Goal: Download file/media

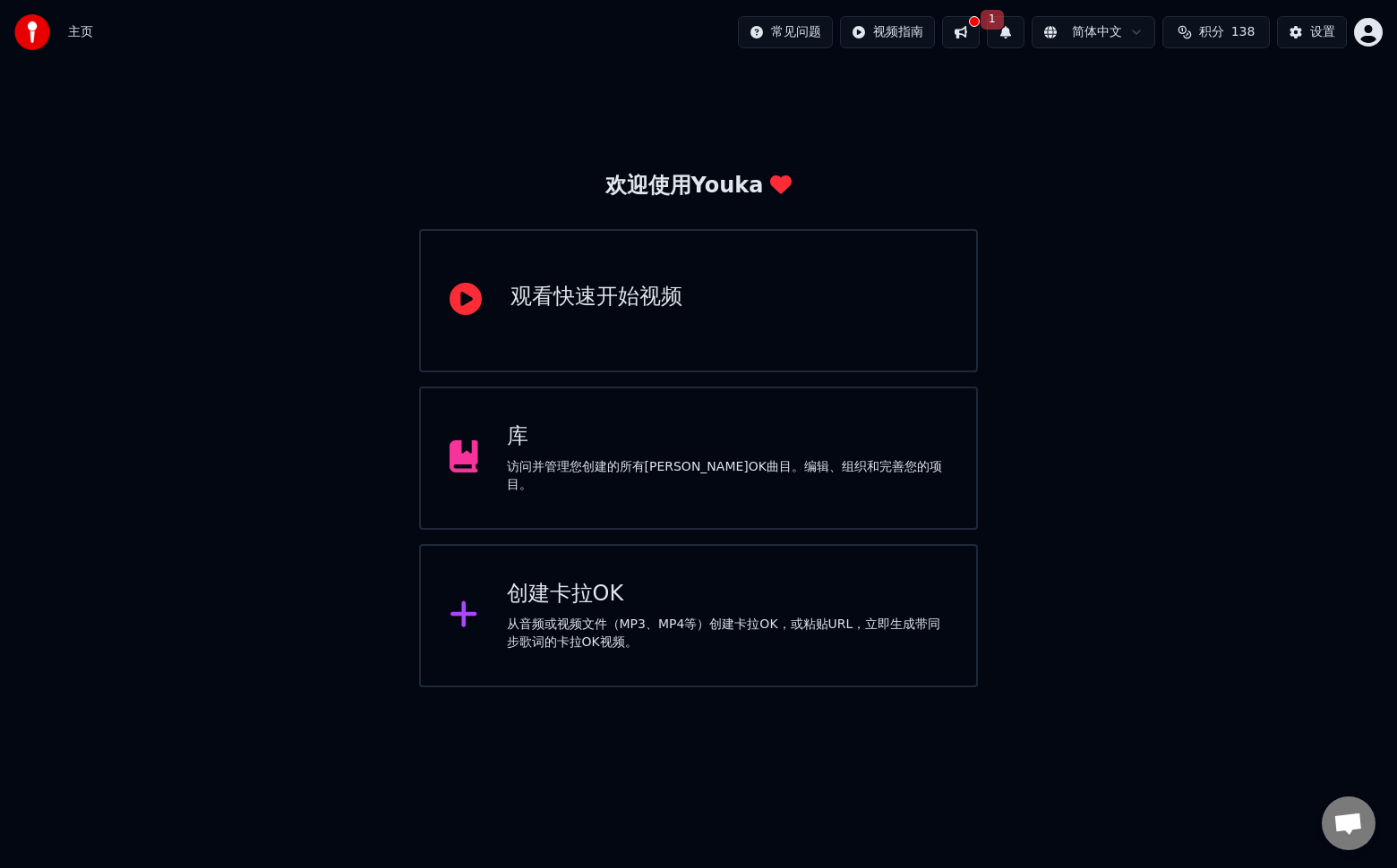
click at [727, 480] on div "访问并管理您创建的所有[PERSON_NAME]OK曲目。编辑、组织和完善您的项目。" at bounding box center [727, 475] width 441 height 36
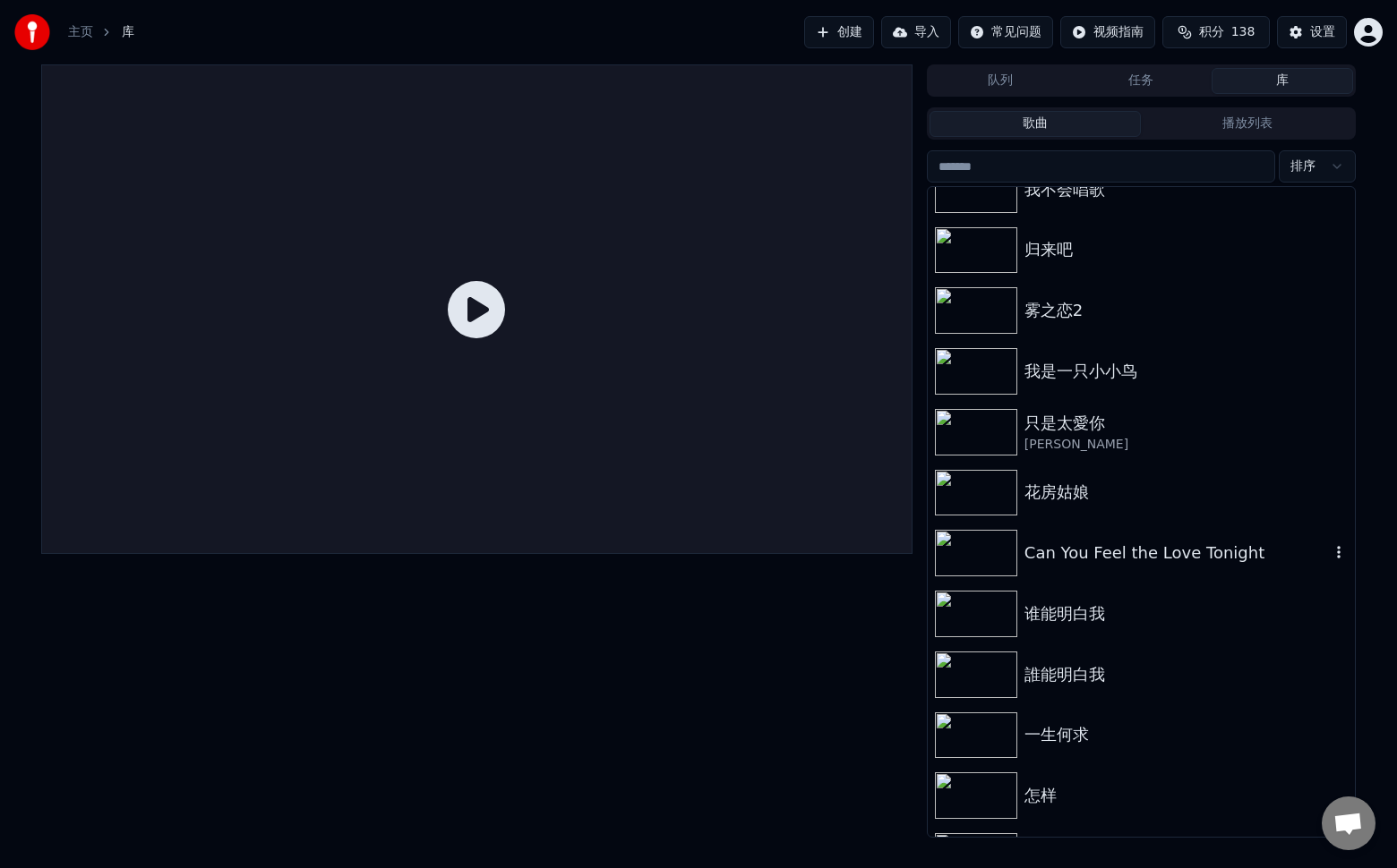
scroll to position [90, 0]
click at [1107, 617] on div "谁能明白我" at bounding box center [1177, 612] width 306 height 25
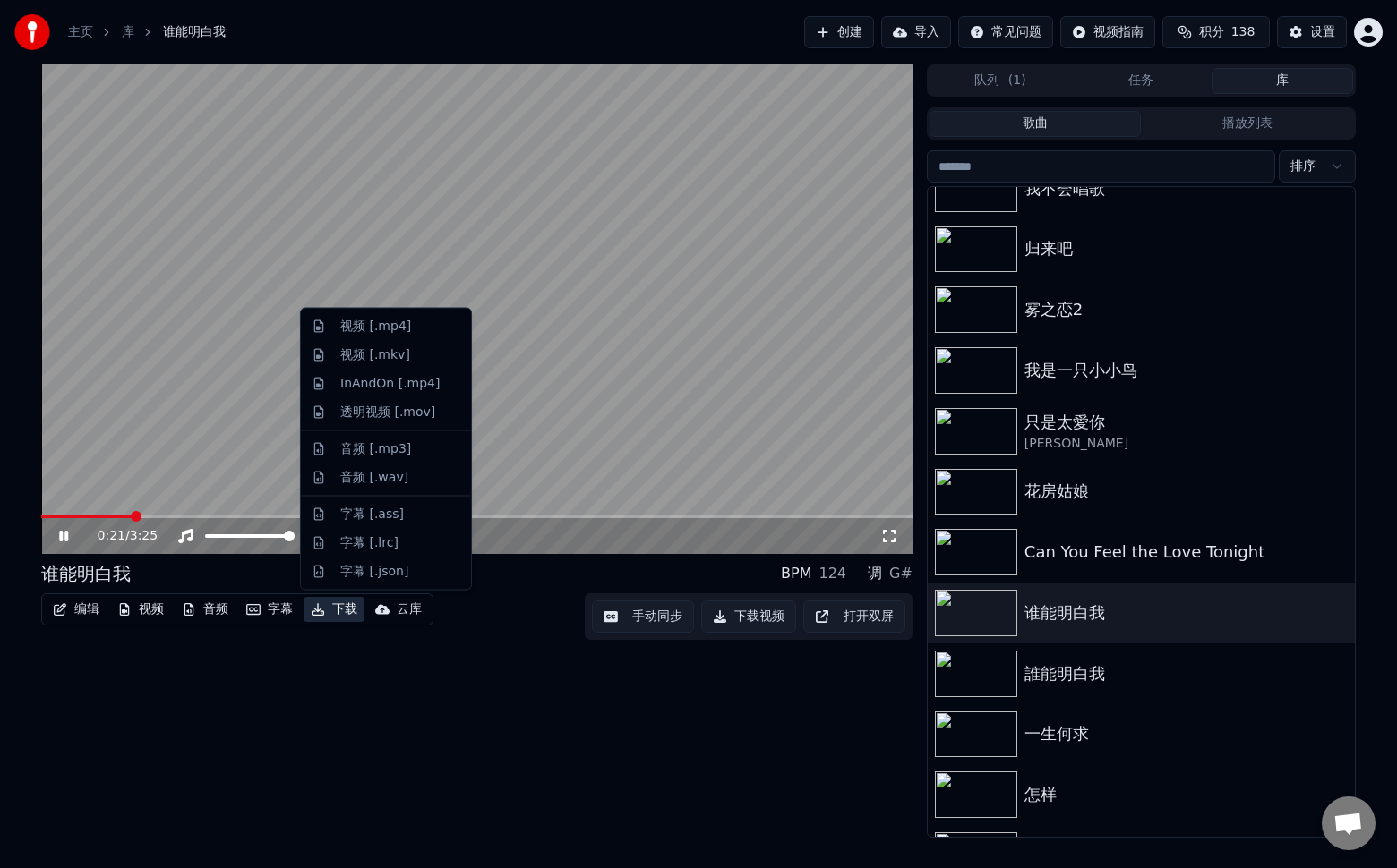
click at [341, 607] on button "下载" at bounding box center [334, 609] width 61 height 25
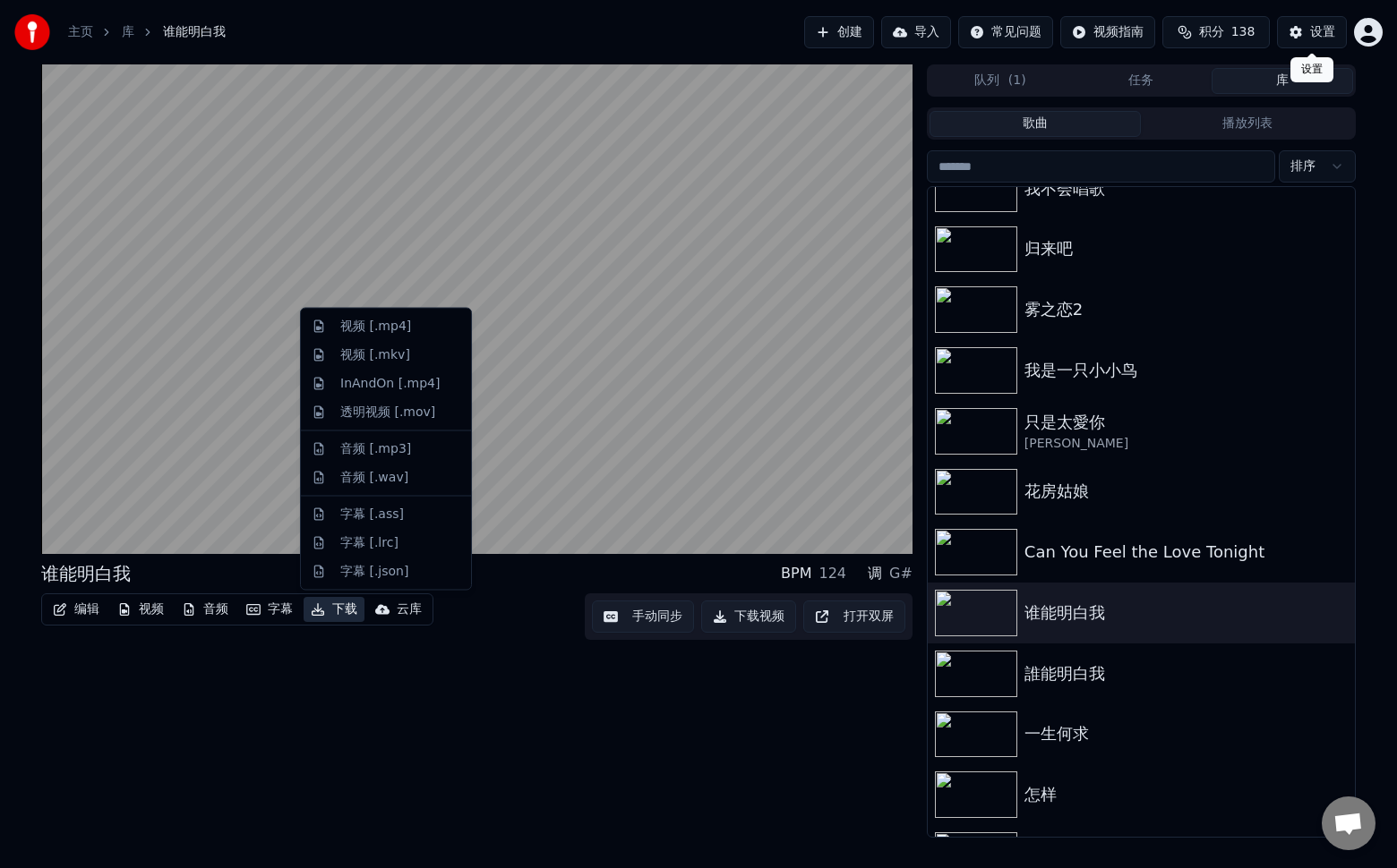
click at [1314, 29] on div "设置" at bounding box center [1322, 32] width 25 height 18
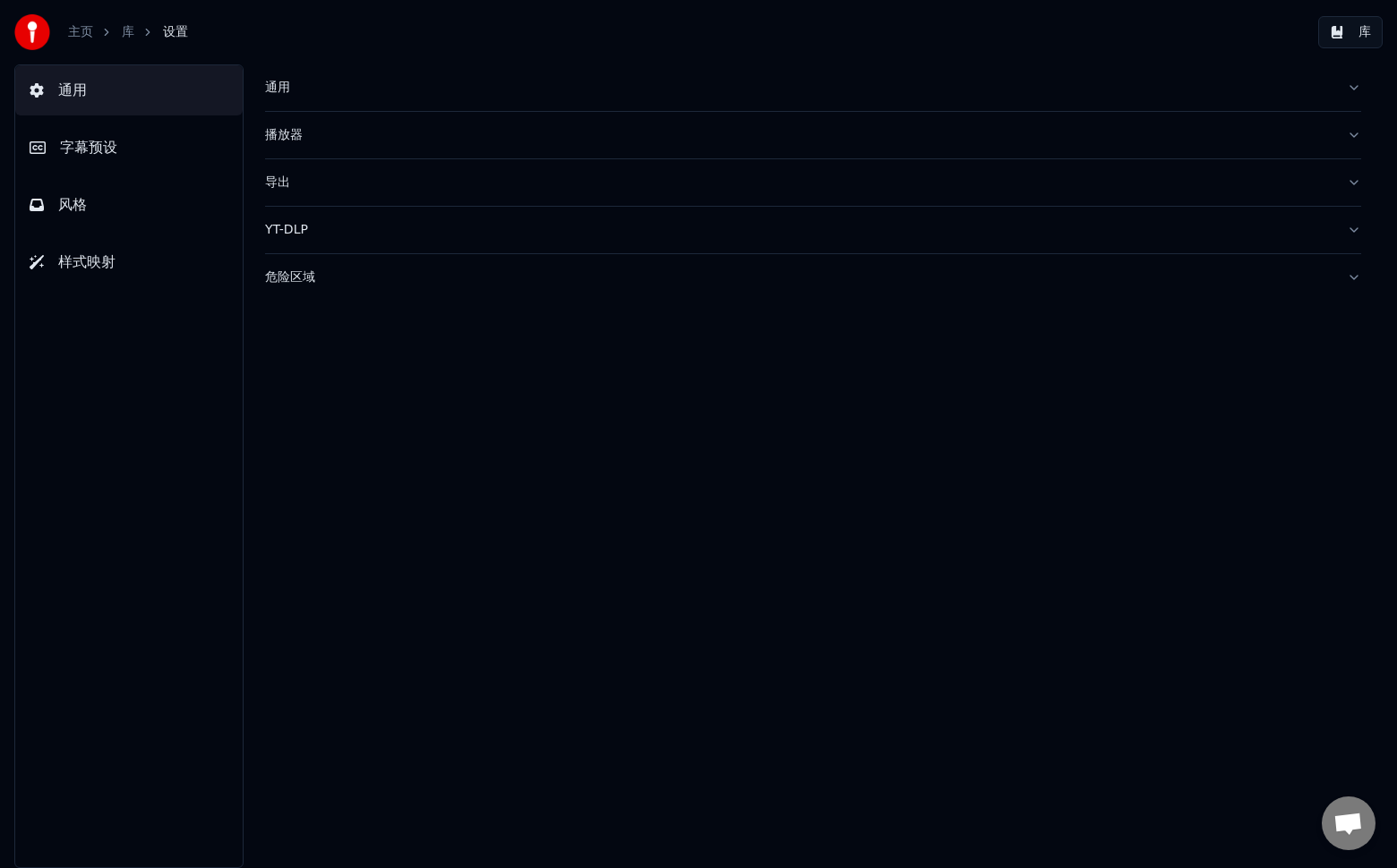
click at [77, 97] on span "通用" at bounding box center [72, 90] width 28 height 21
click at [267, 180] on div "导出" at bounding box center [799, 183] width 1067 height 18
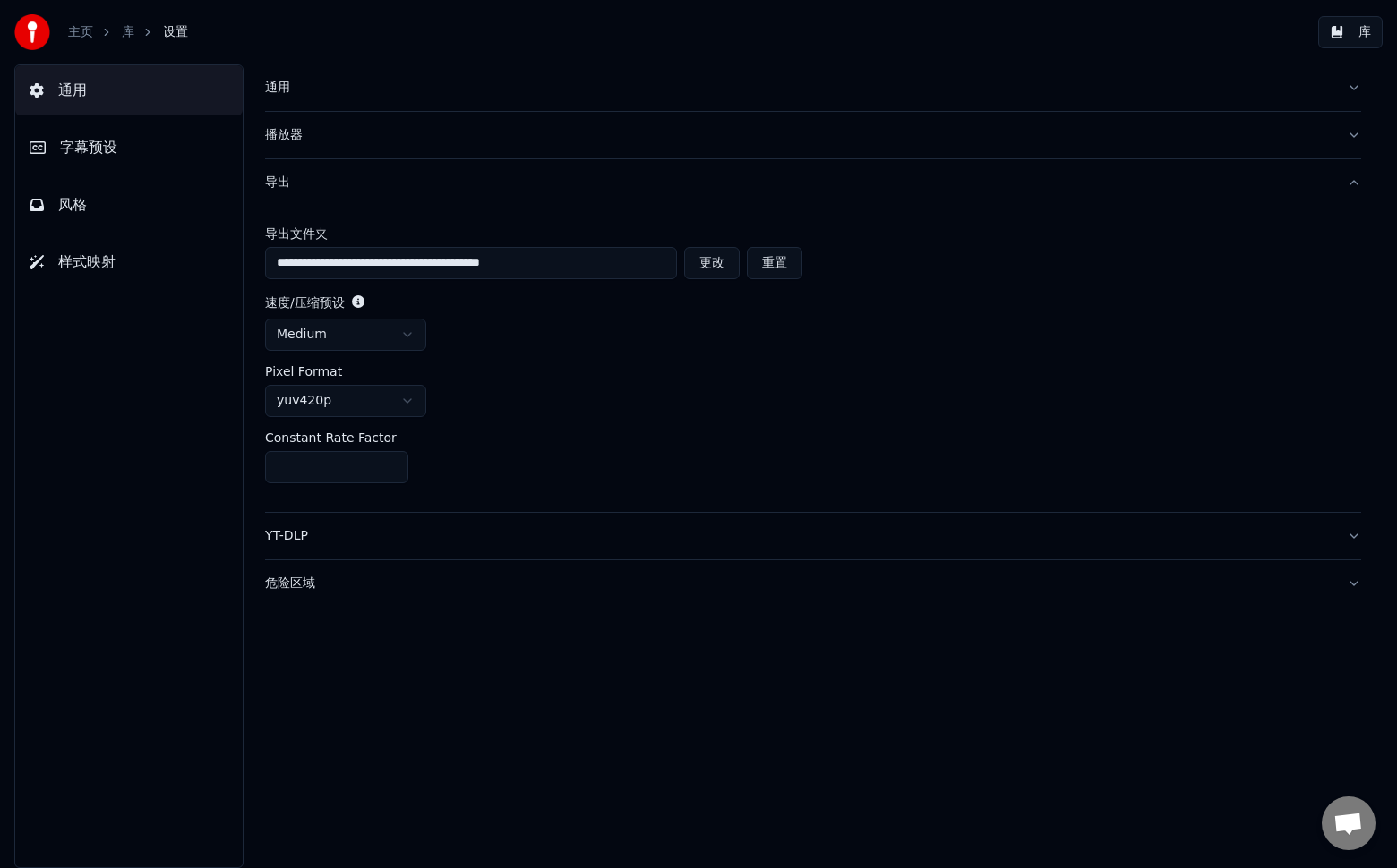
click at [768, 263] on button "重置" at bounding box center [774, 262] width 55 height 32
click at [768, 263] on button "更改" at bounding box center [774, 262] width 55 height 32
type input "**********"
click at [1332, 28] on button "库" at bounding box center [1350, 32] width 64 height 32
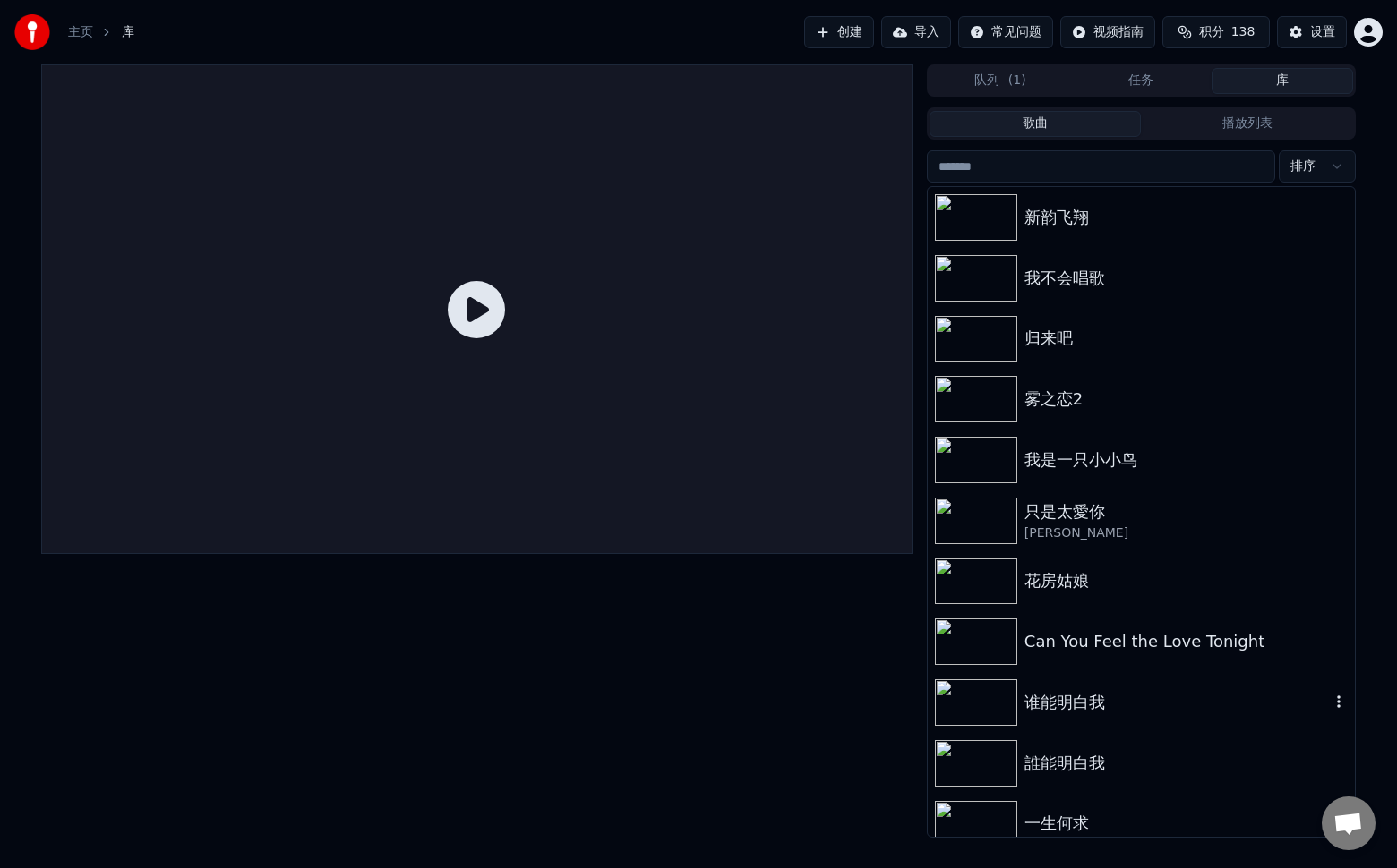
click at [1088, 707] on div "谁能明白我" at bounding box center [1177, 702] width 306 height 25
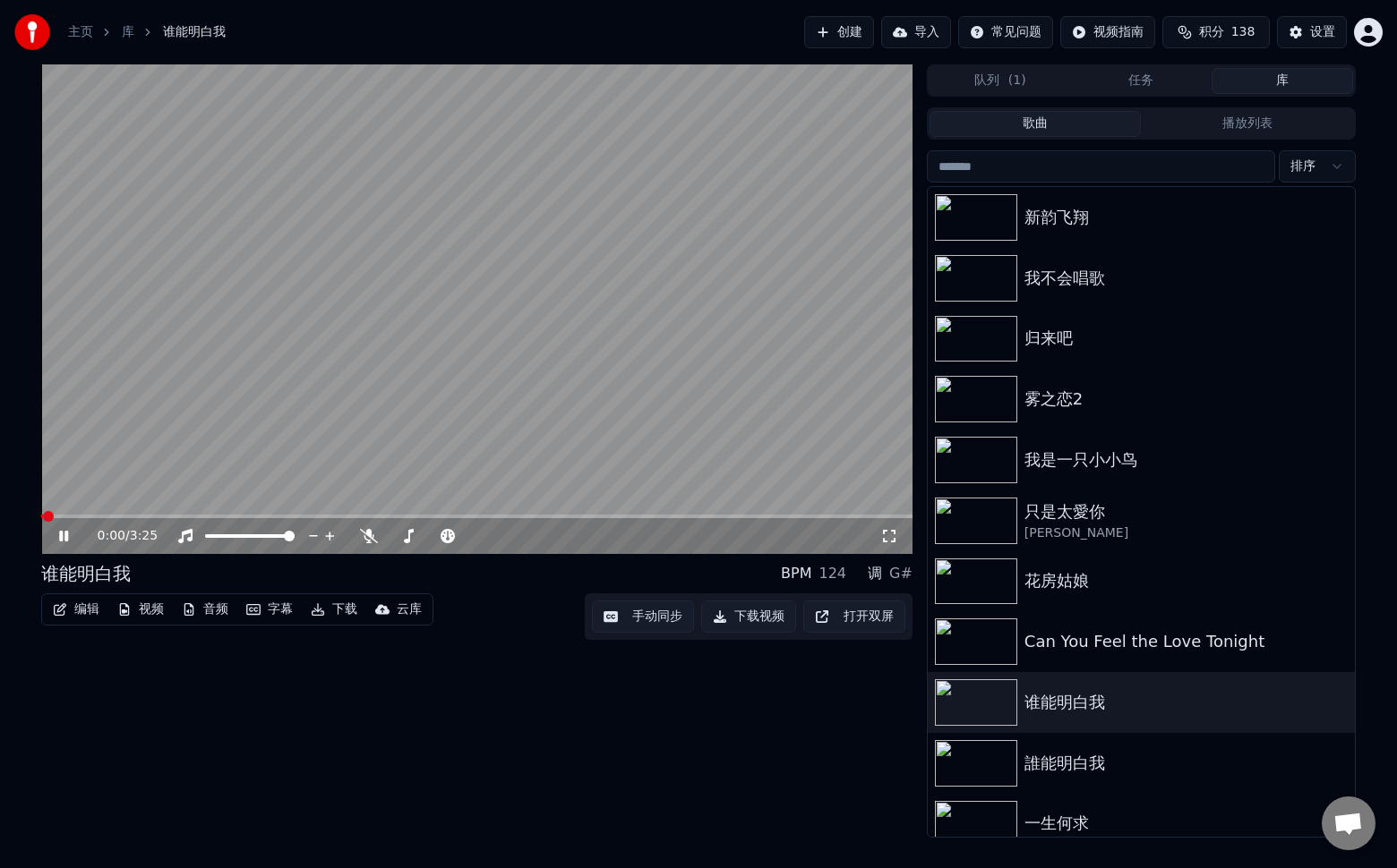
click at [323, 609] on icon "button" at bounding box center [318, 609] width 15 height 13
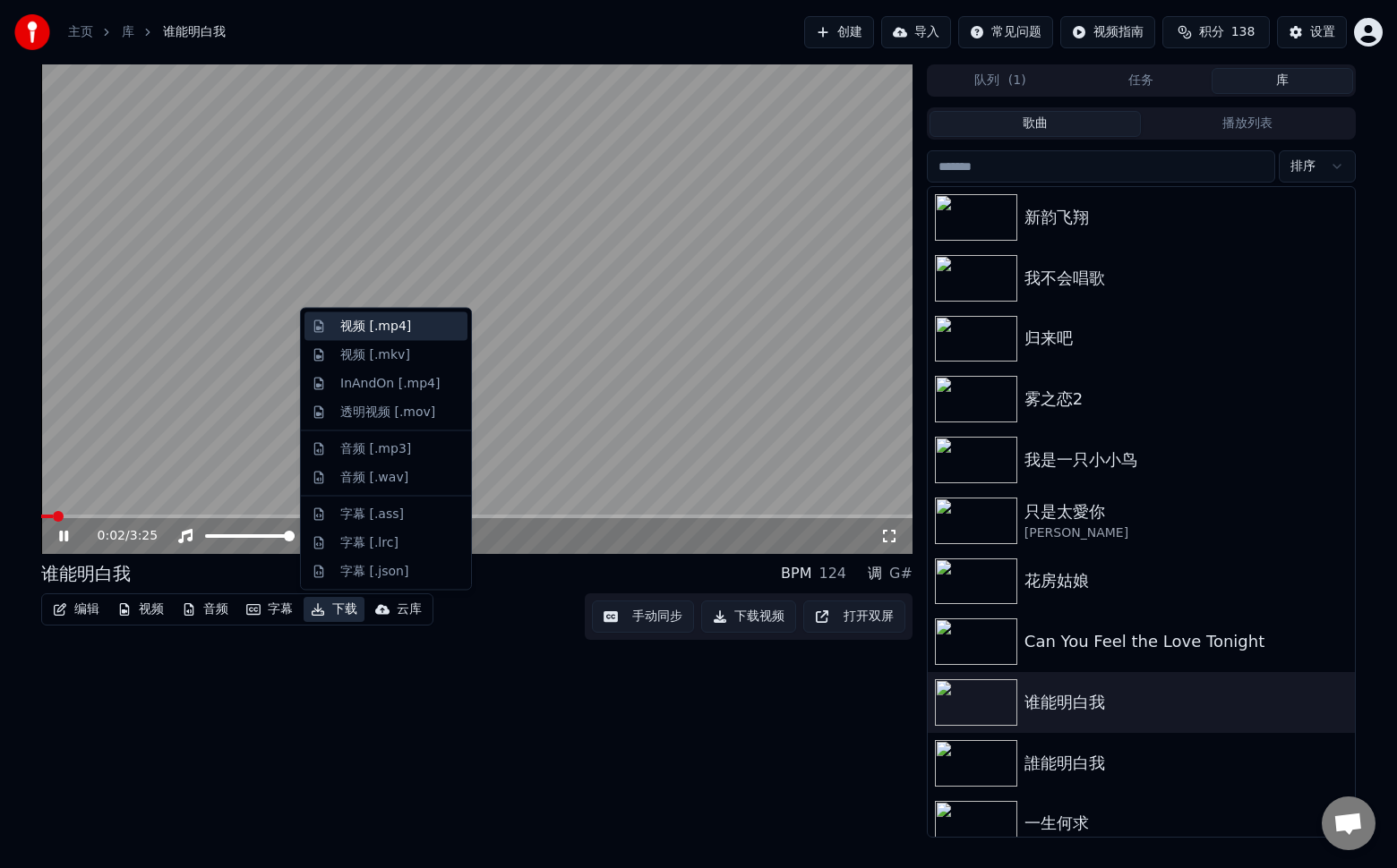
click at [363, 326] on div "视频 [.mp4]" at bounding box center [375, 327] width 71 height 18
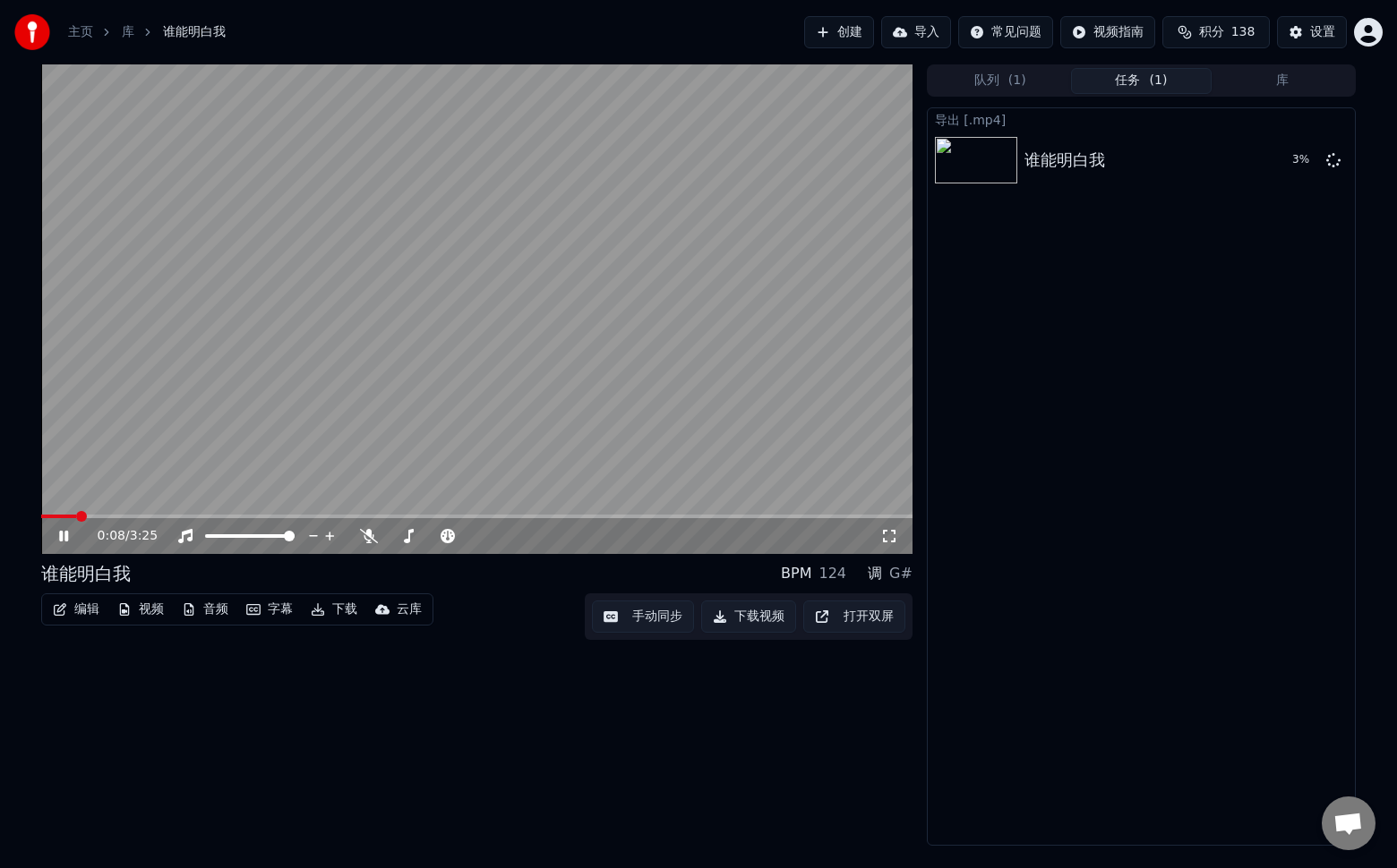
click at [65, 539] on icon at bounding box center [63, 536] width 9 height 11
